Goal: Task Accomplishment & Management: Complete application form

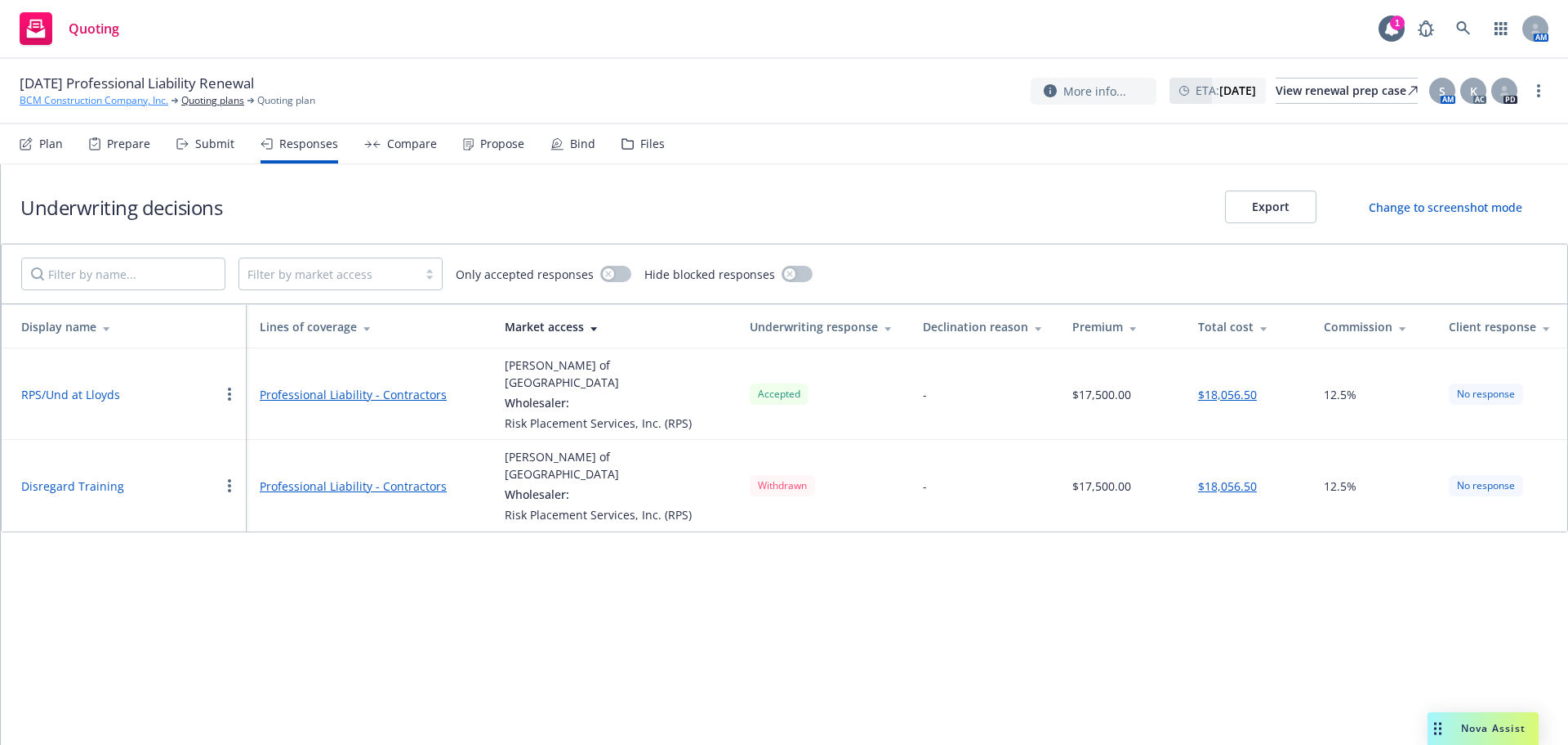
click at [71, 101] on link "BCM Construction Company, Inc." at bounding box center [94, 101] width 148 height 15
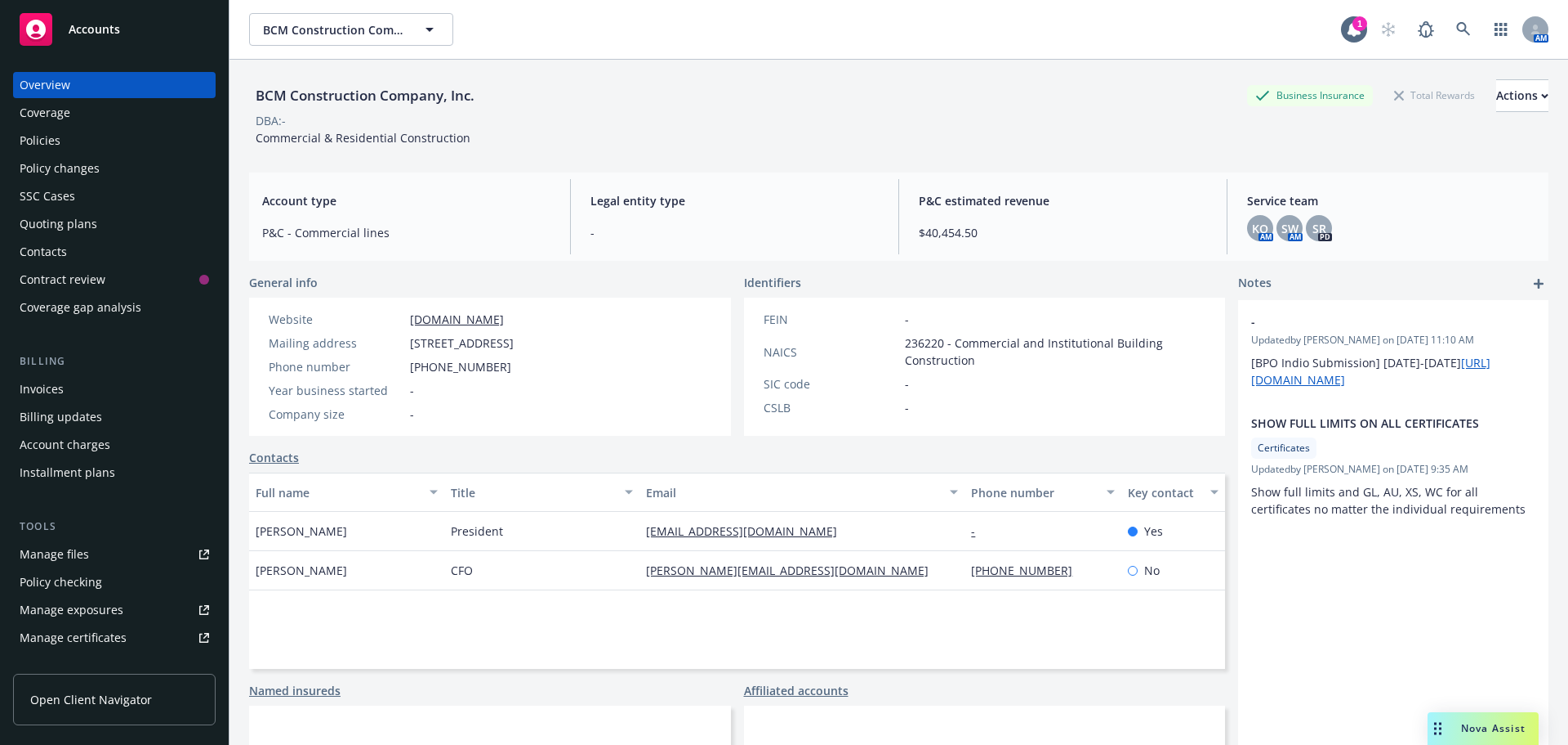
click at [87, 229] on div "Quoting plans" at bounding box center [58, 224] width 78 height 26
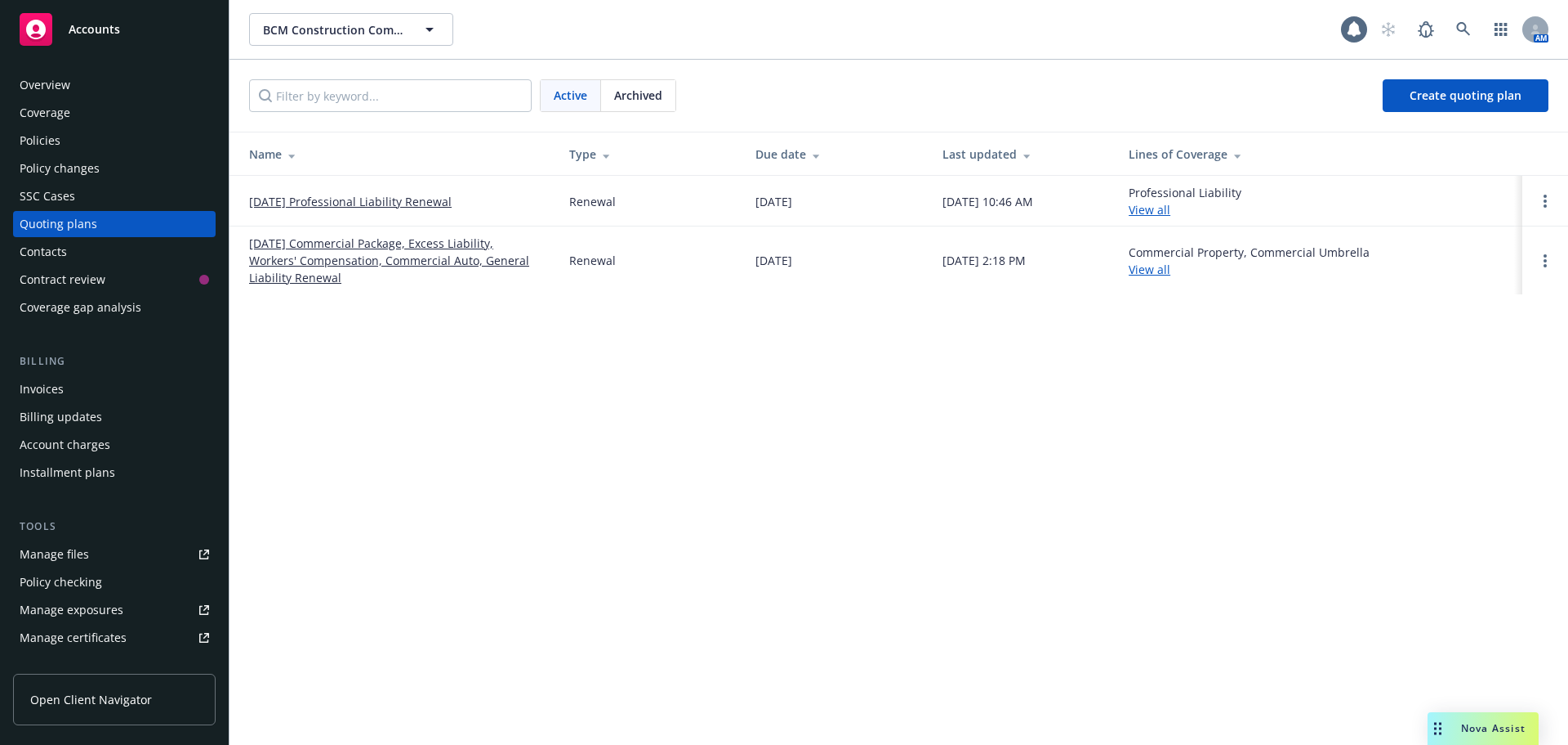
click at [312, 193] on link "[DATE] Professional Liability Renewal" at bounding box center [350, 201] width 203 height 17
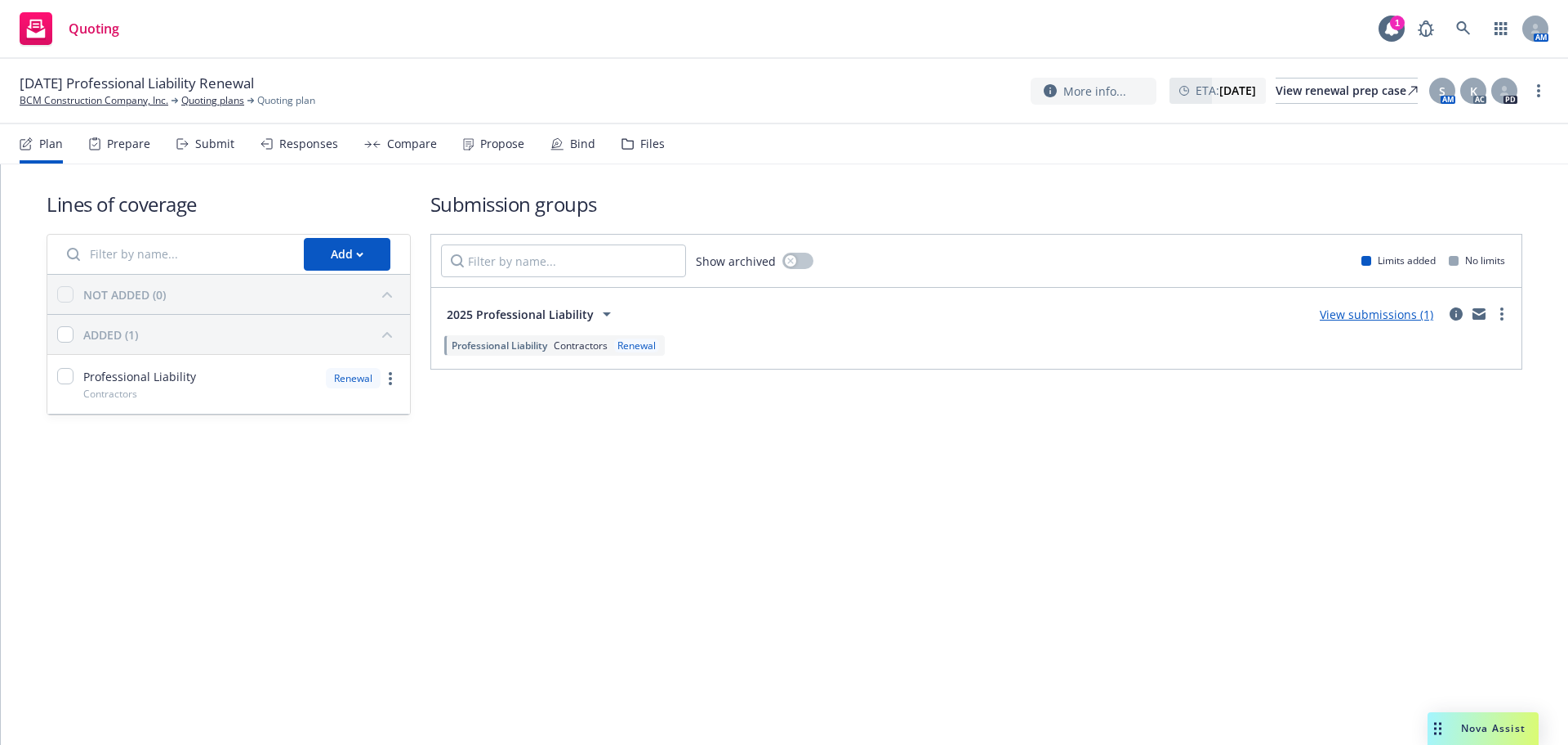
click at [473, 141] on div "Propose" at bounding box center [493, 144] width 61 height 39
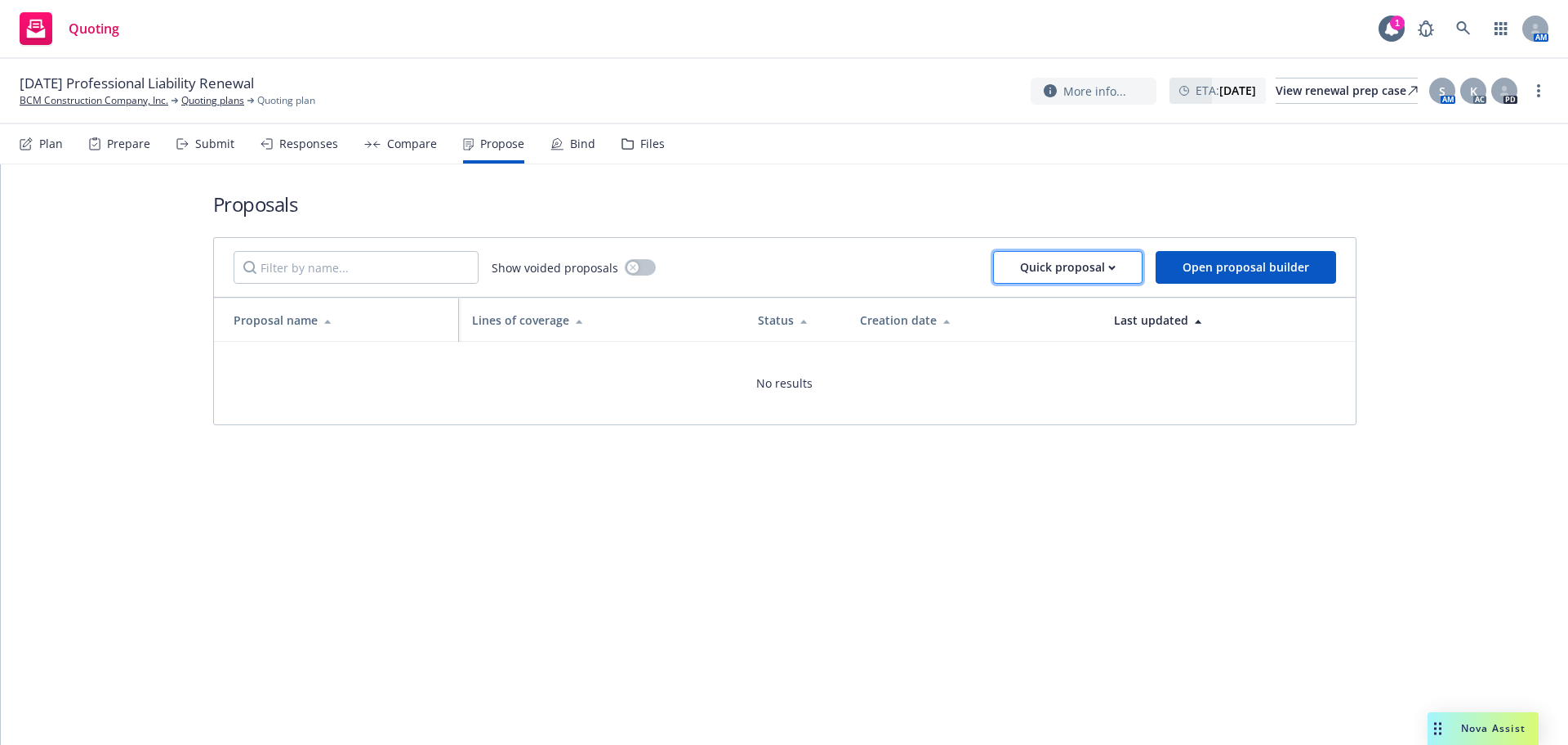
click at [1120, 267] on button "Quick proposal" at bounding box center [1068, 267] width 149 height 33
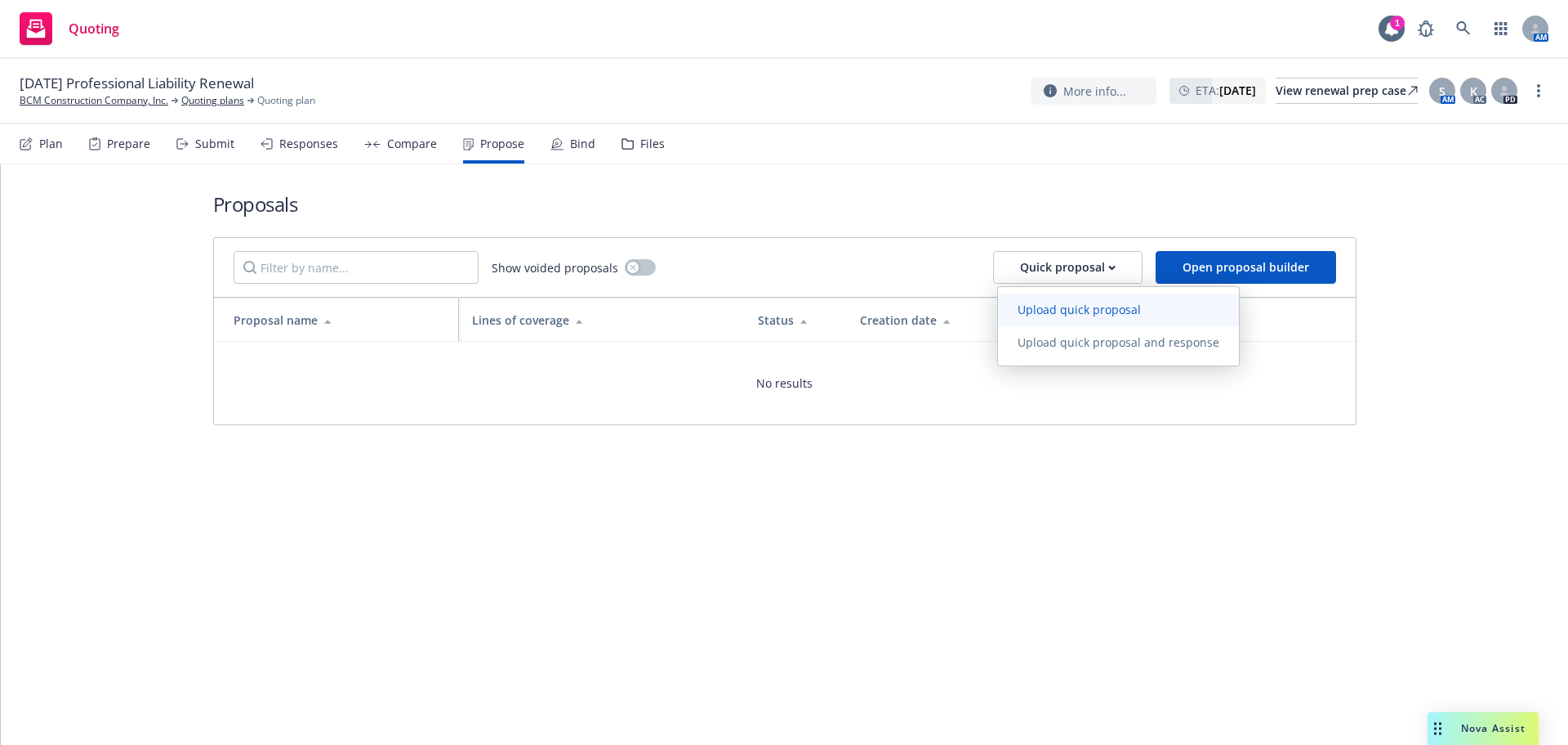
click at [1085, 305] on span "Upload quick proposal" at bounding box center [1079, 309] width 162 height 16
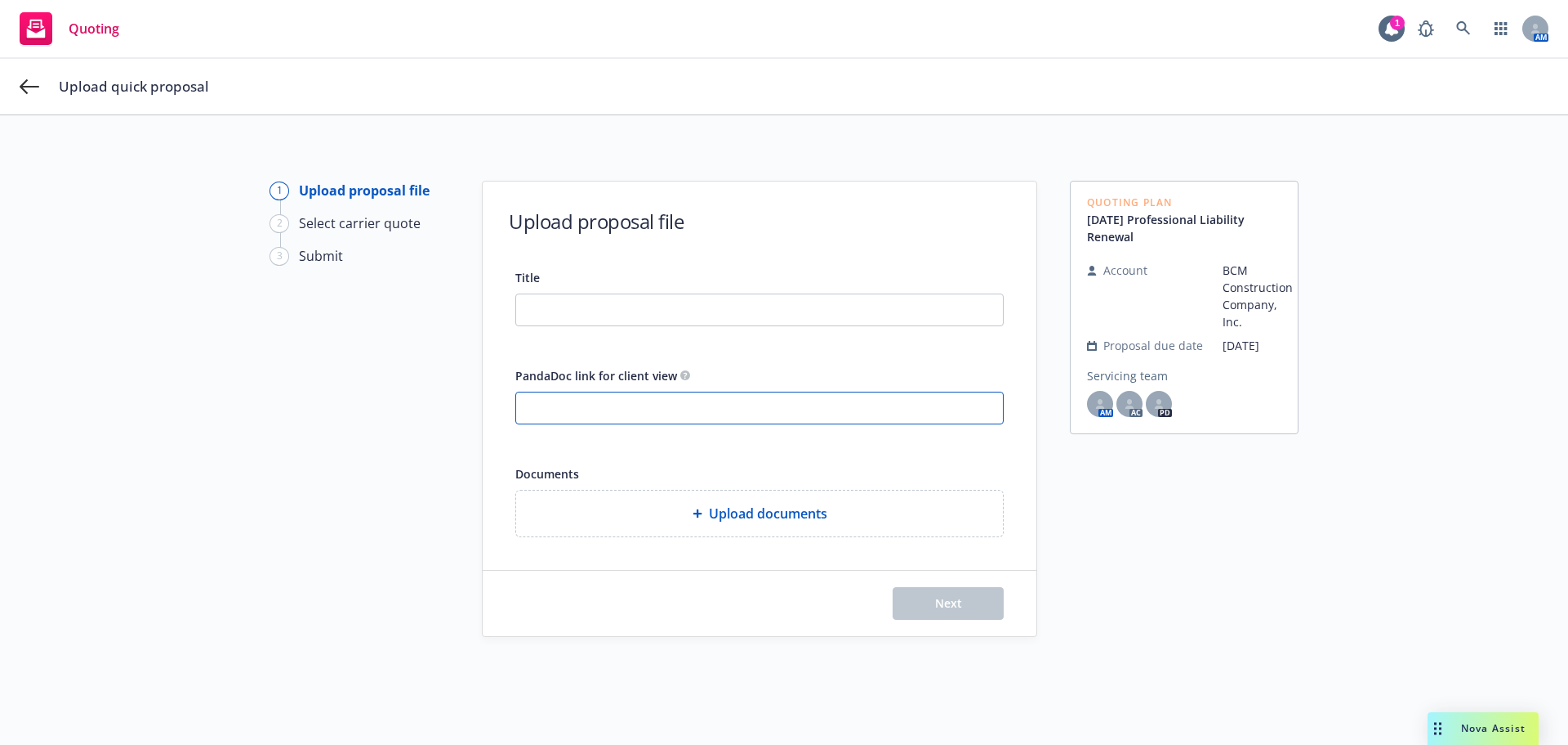
paste input "[URL][DOMAIN_NAME]"
drag, startPoint x: 985, startPoint y: 416, endPoint x: 422, endPoint y: 416, distance: 563.0
click at [422, 416] on div "1 Upload proposal file 2 Select carrier quote 3 Submit Upload proposal file Tit…" at bounding box center [784, 458] width 1530 height 557
type input "l"
paste input "[URL][DOMAIN_NAME]"
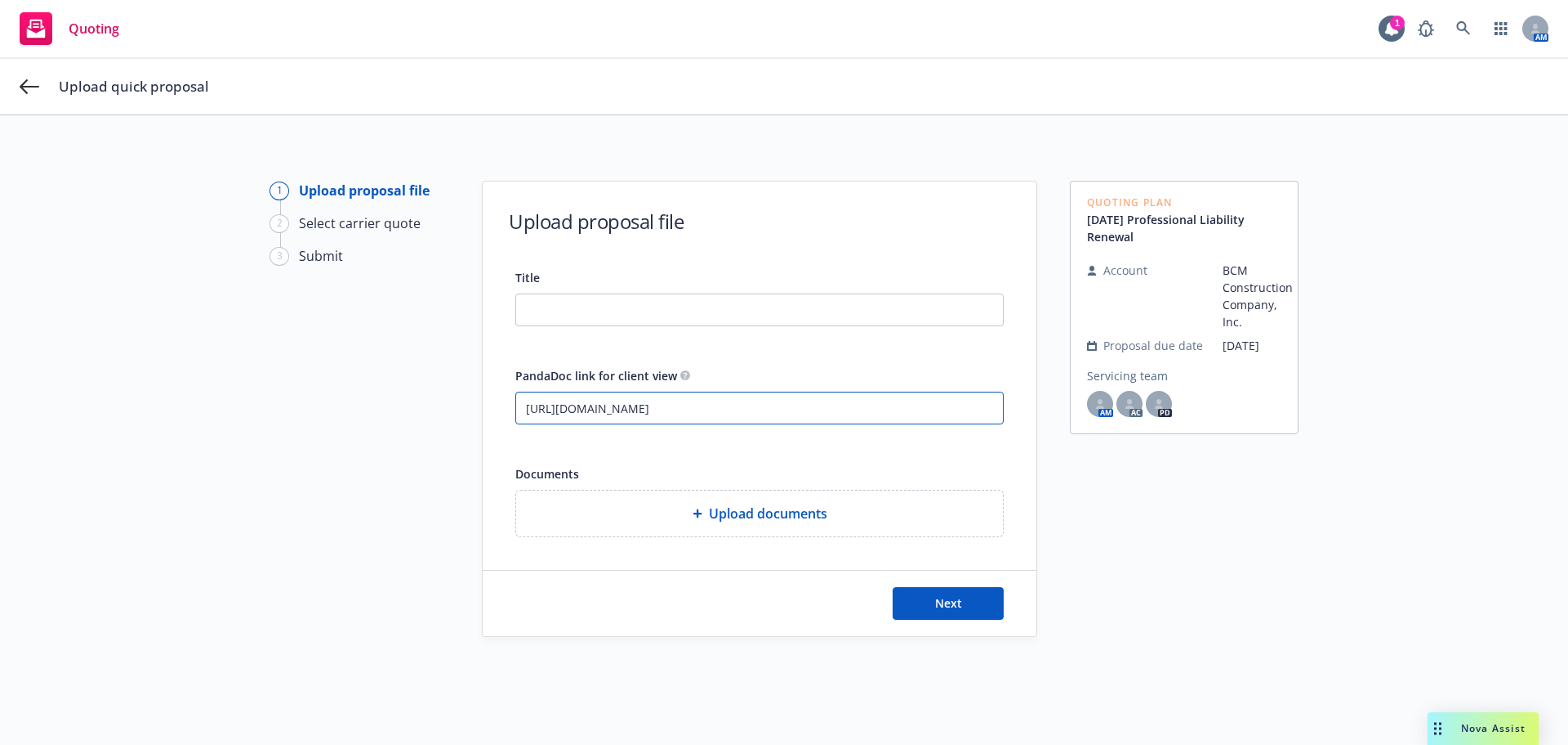
type input "[URL][DOMAIN_NAME]"
paste input "25-26 BCM Construction Professional Liability Proposal"
type input "25-26 BCM Construction Professional Liability Proposal"
click at [944, 604] on span "Next" at bounding box center [948, 602] width 27 height 16
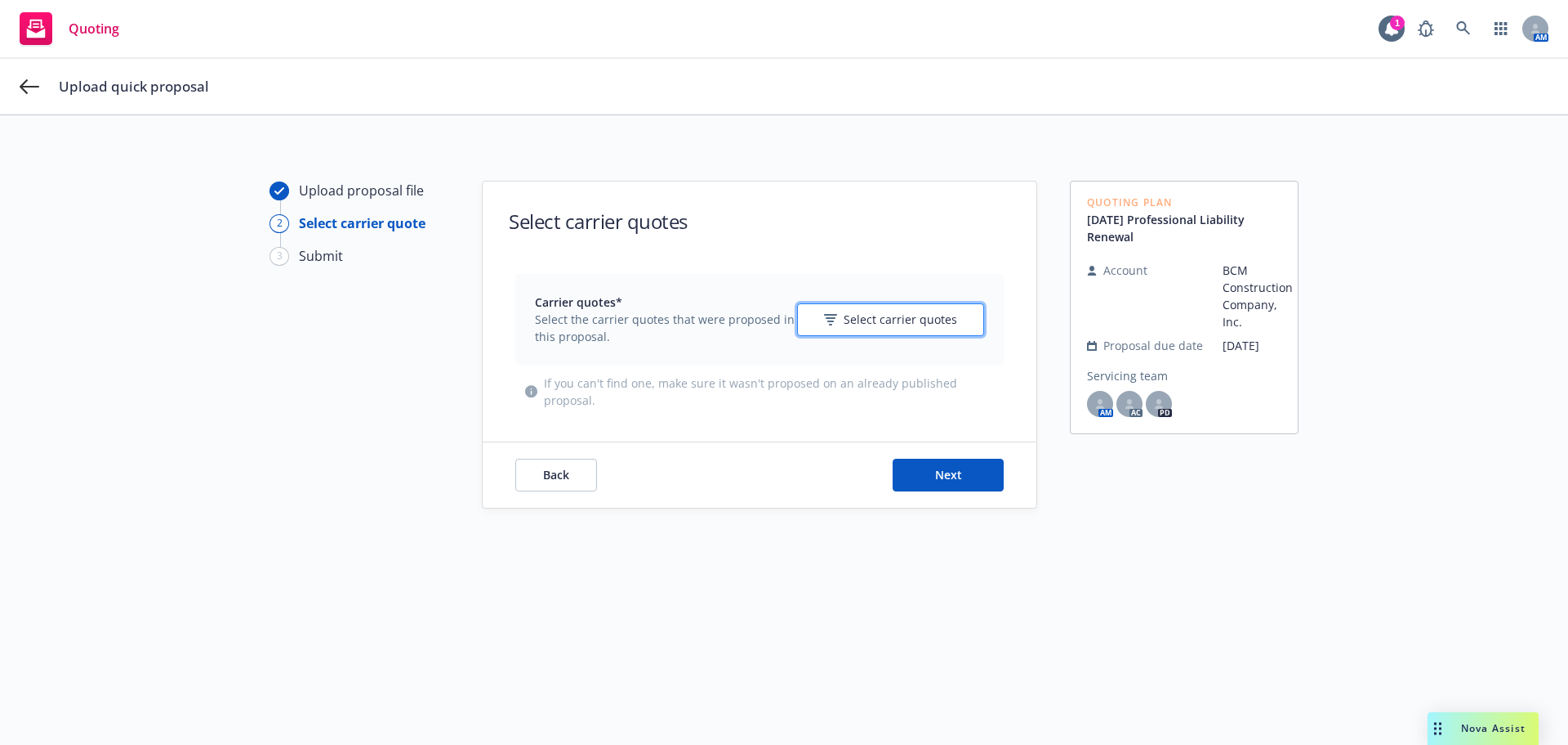
click at [824, 322] on icon "button" at bounding box center [831, 319] width 13 height 11
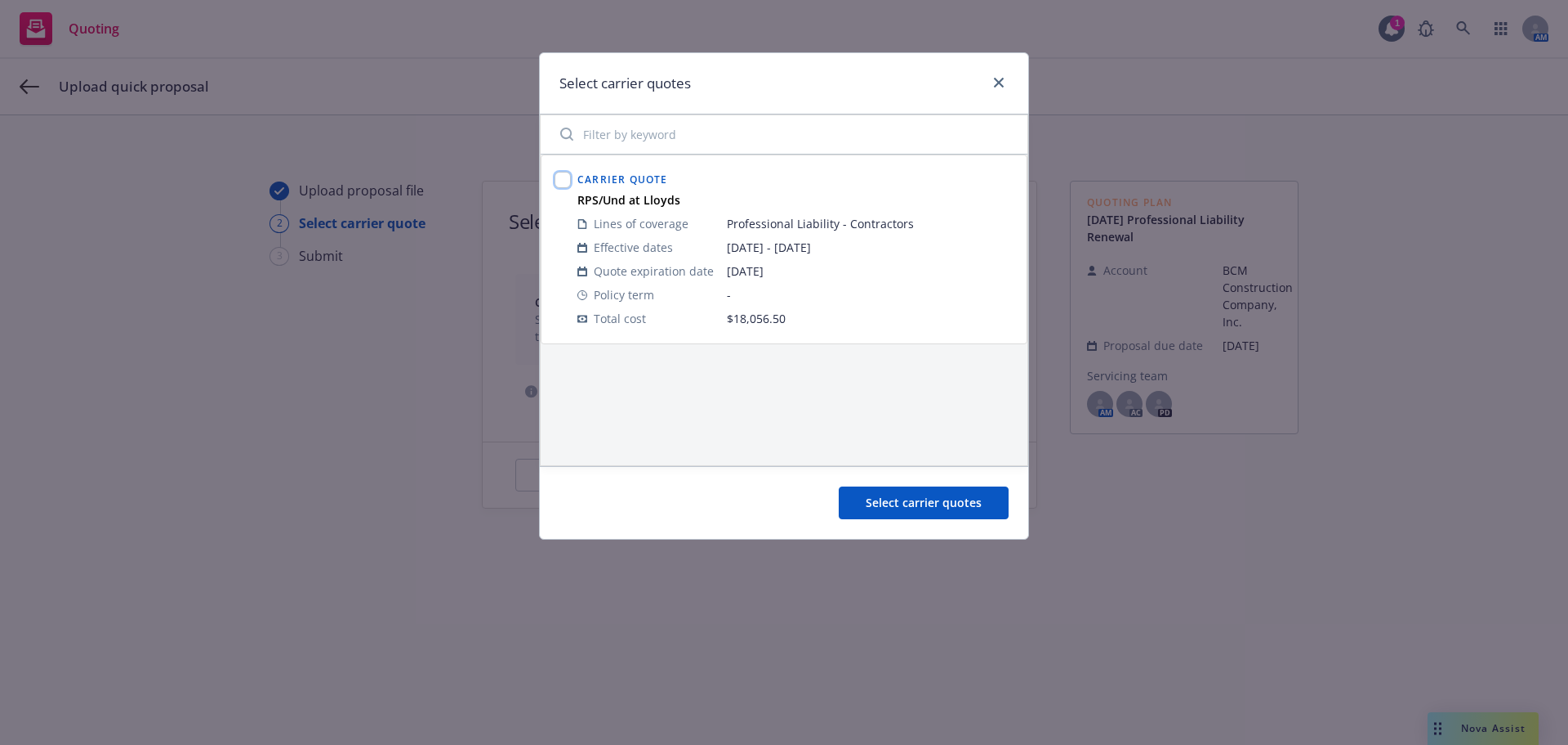
click at [567, 177] on input "checkbox" at bounding box center [562, 179] width 16 height 16
checkbox input "true"
click at [876, 494] on span "Select carrier quotes" at bounding box center [924, 502] width 116 height 16
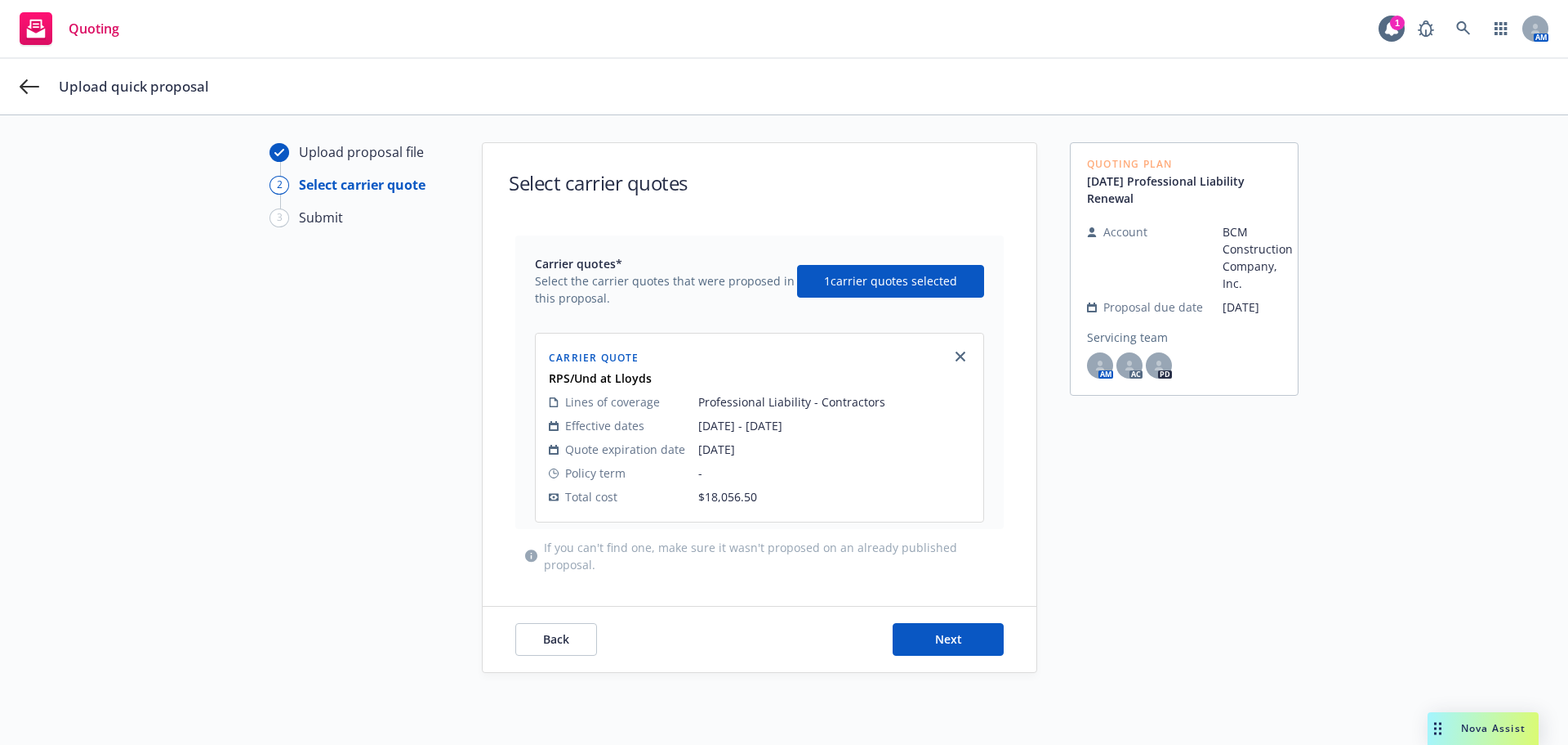
scroll to position [59, 0]
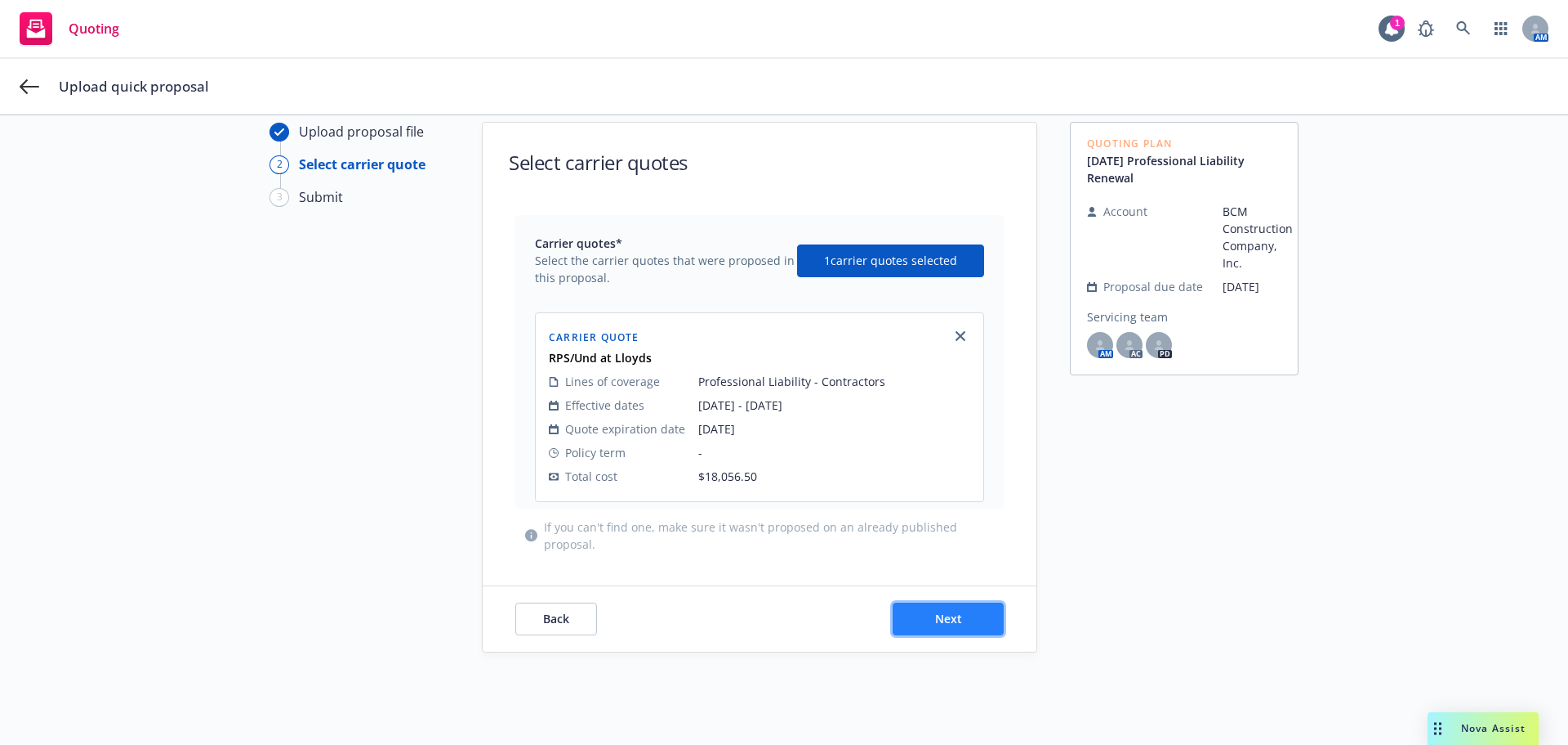
click at [938, 615] on span "Next" at bounding box center [948, 618] width 27 height 16
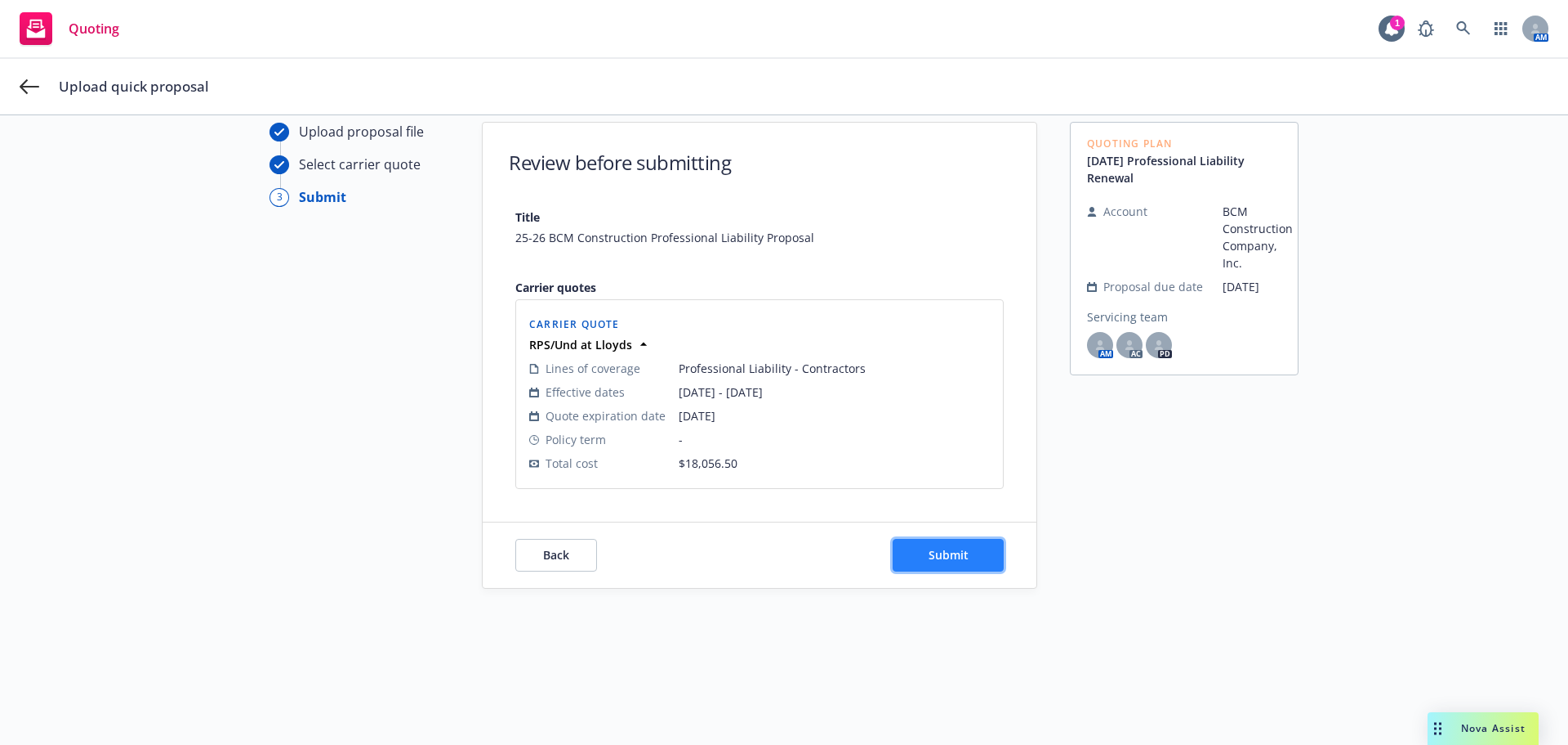
click at [938, 556] on span "Submit" at bounding box center [948, 554] width 40 height 16
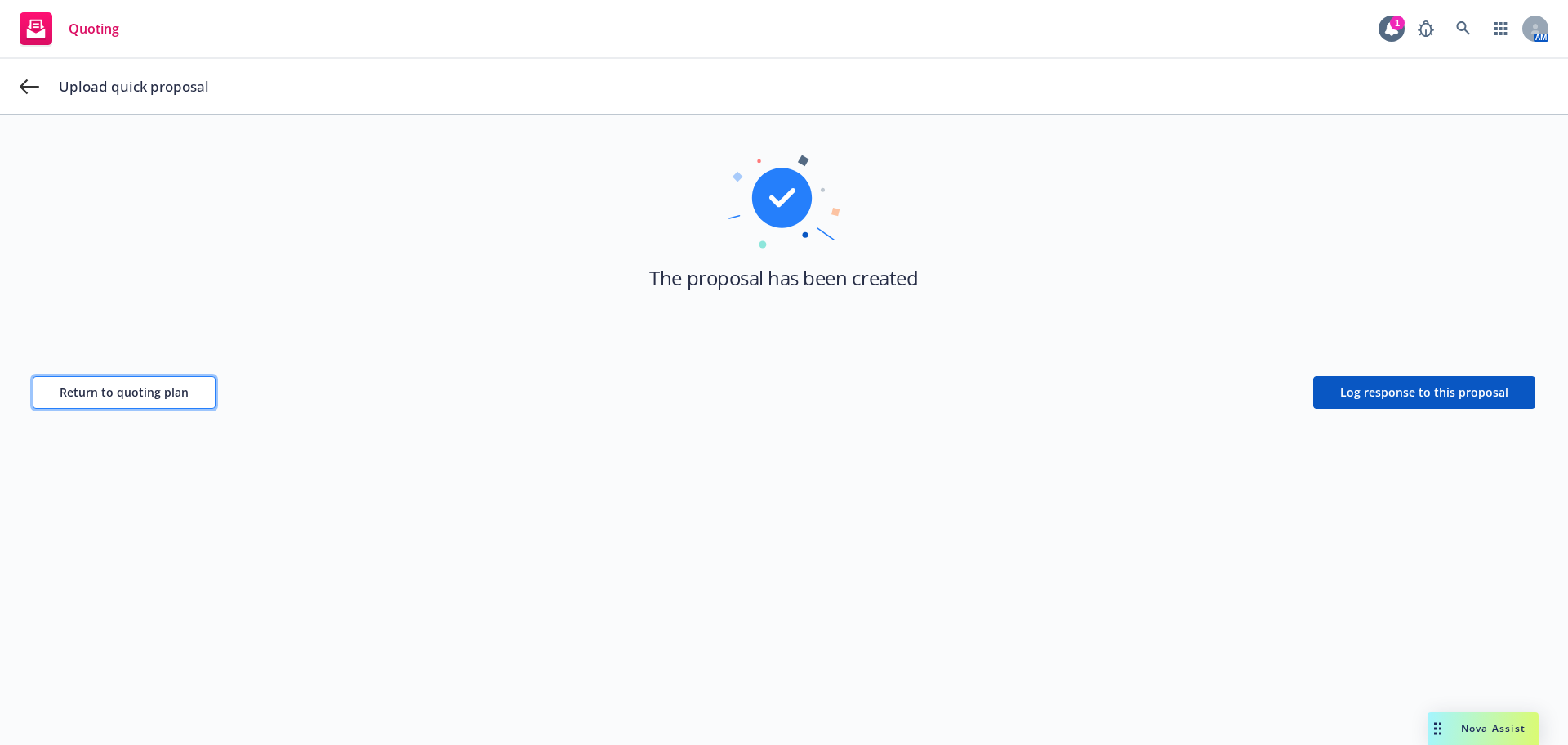
click at [139, 394] on span "Return to quoting plan" at bounding box center [124, 392] width 129 height 16
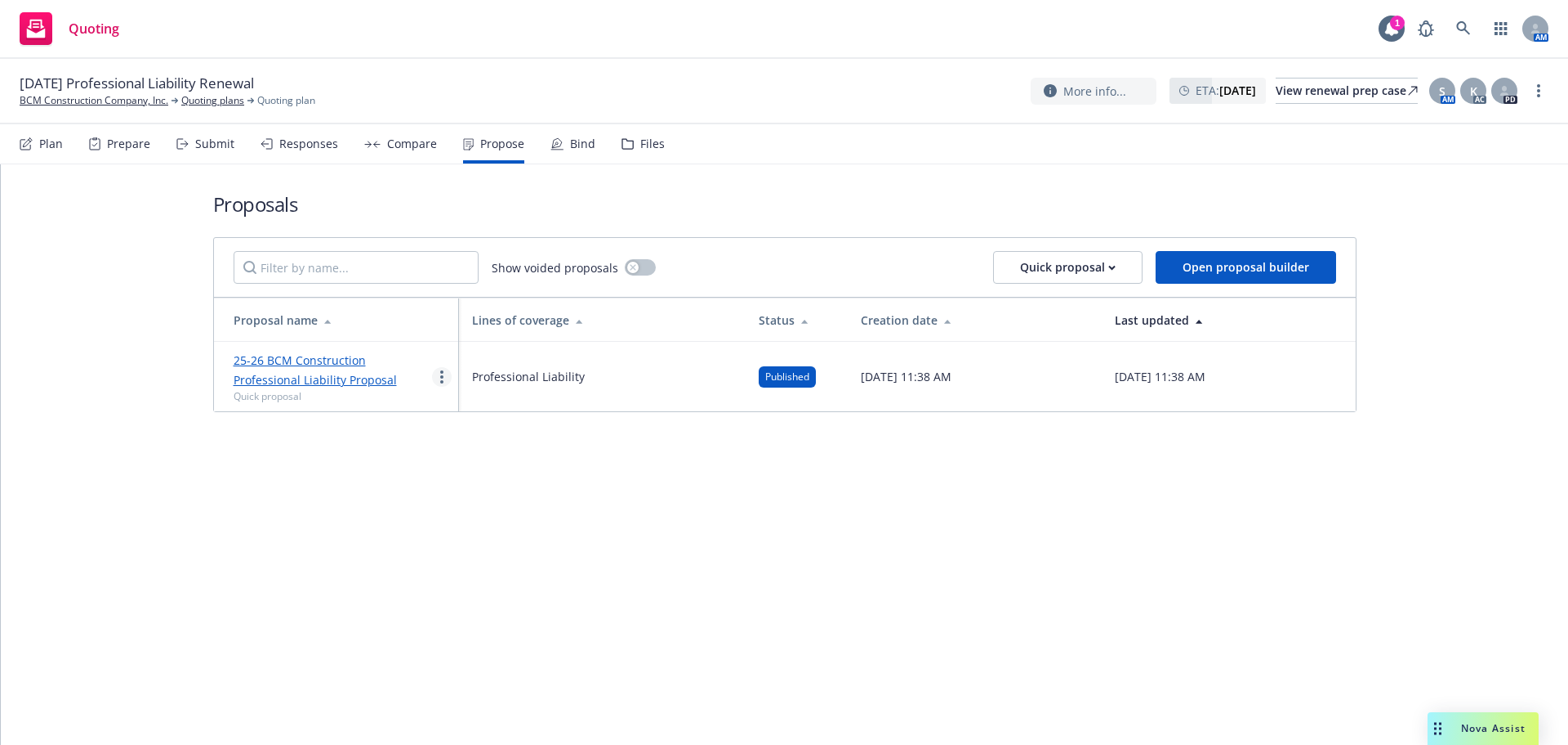
click at [440, 379] on icon "more" at bounding box center [441, 377] width 3 height 13
click at [370, 362] on link "25-26 BCM Construction Professional Liability Proposal" at bounding box center [315, 369] width 163 height 35
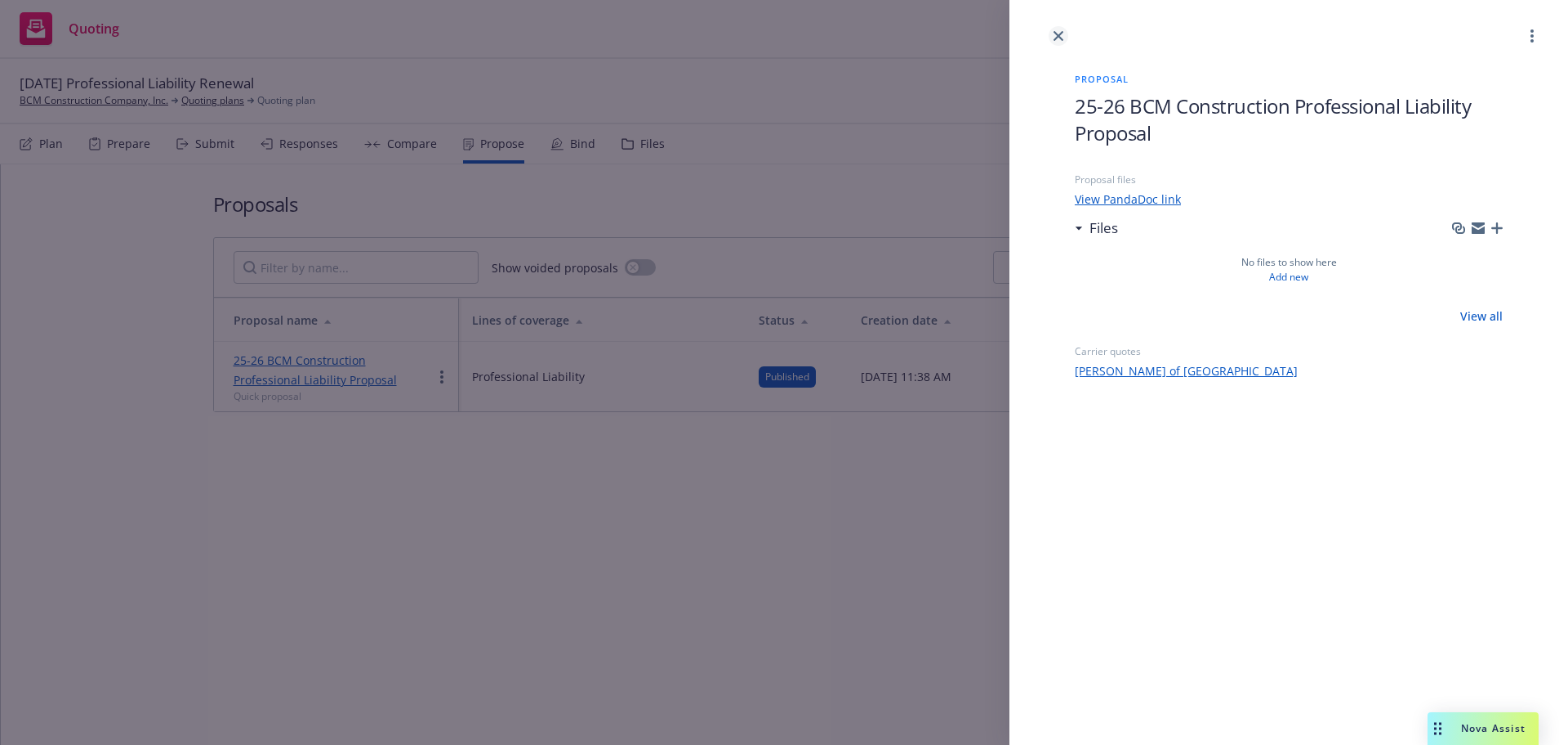
click at [1059, 35] on icon "close" at bounding box center [1058, 36] width 9 height 9
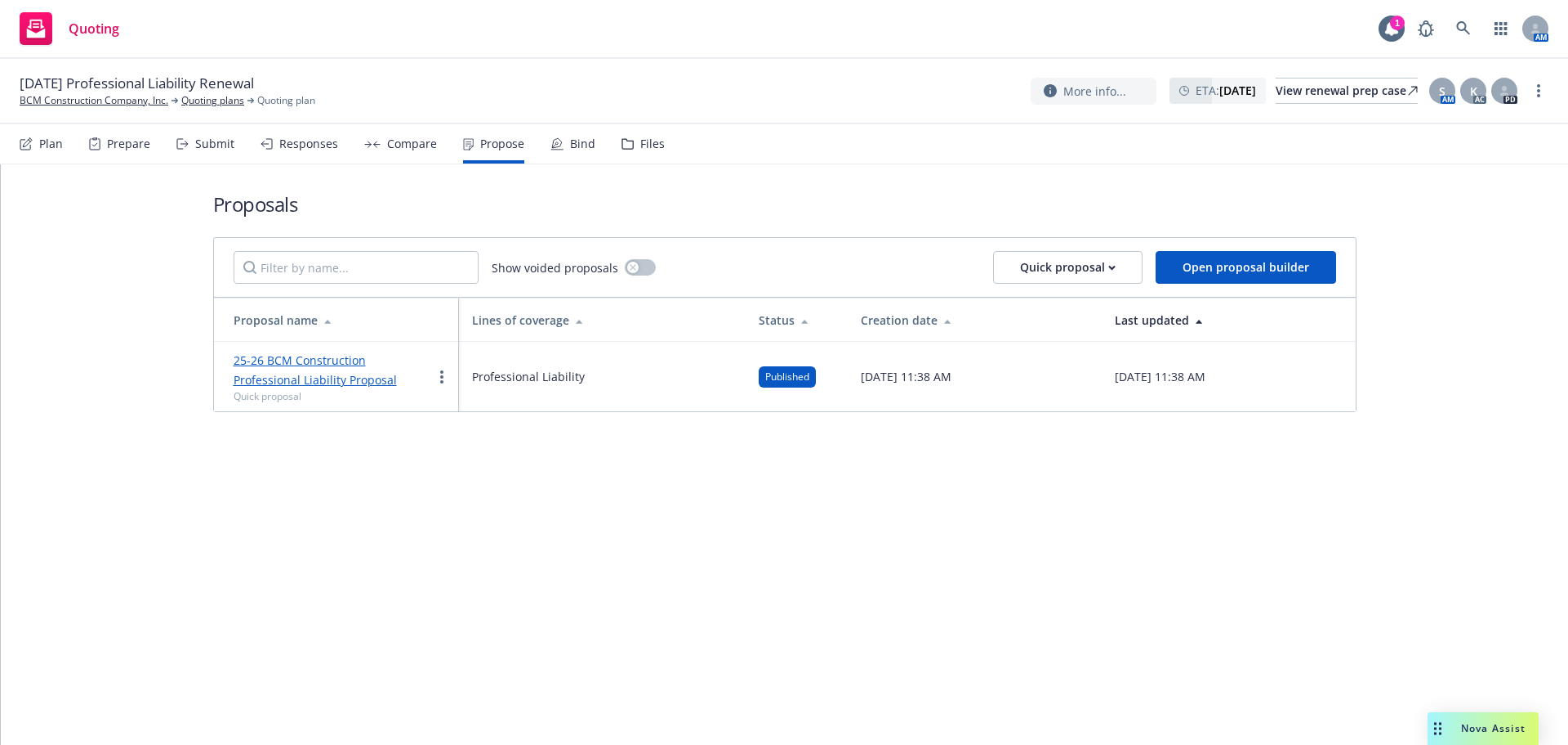
click at [225, 144] on div "Submit" at bounding box center [215, 144] width 39 height 13
